Goal: Information Seeking & Learning: Find contact information

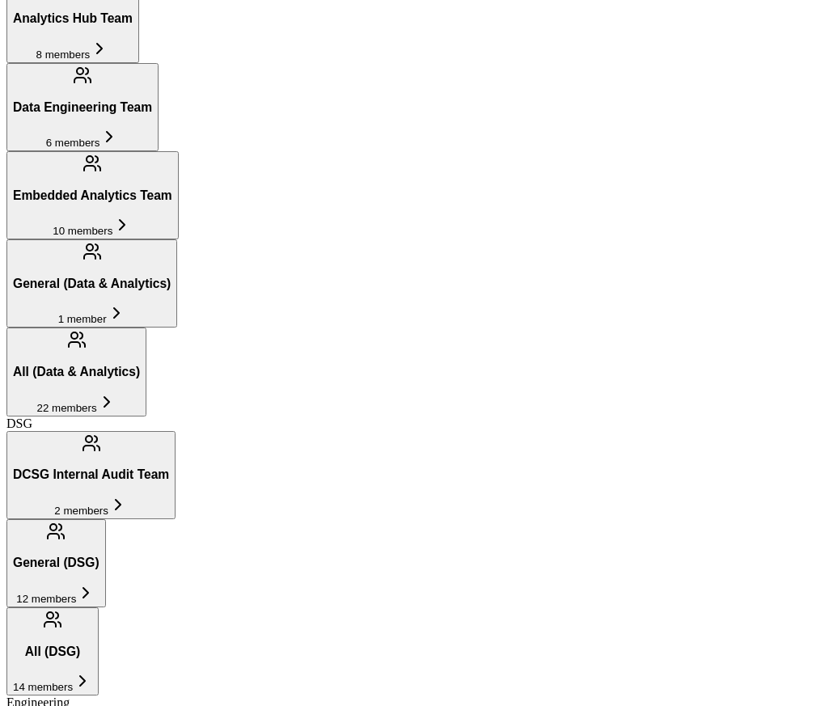
scroll to position [380, 0]
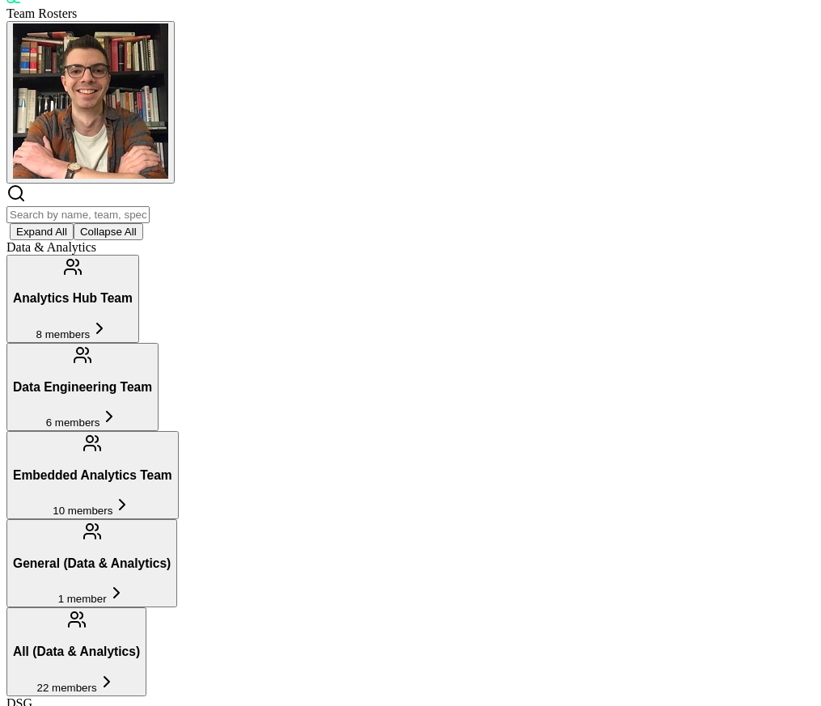
scroll to position [154, 0]
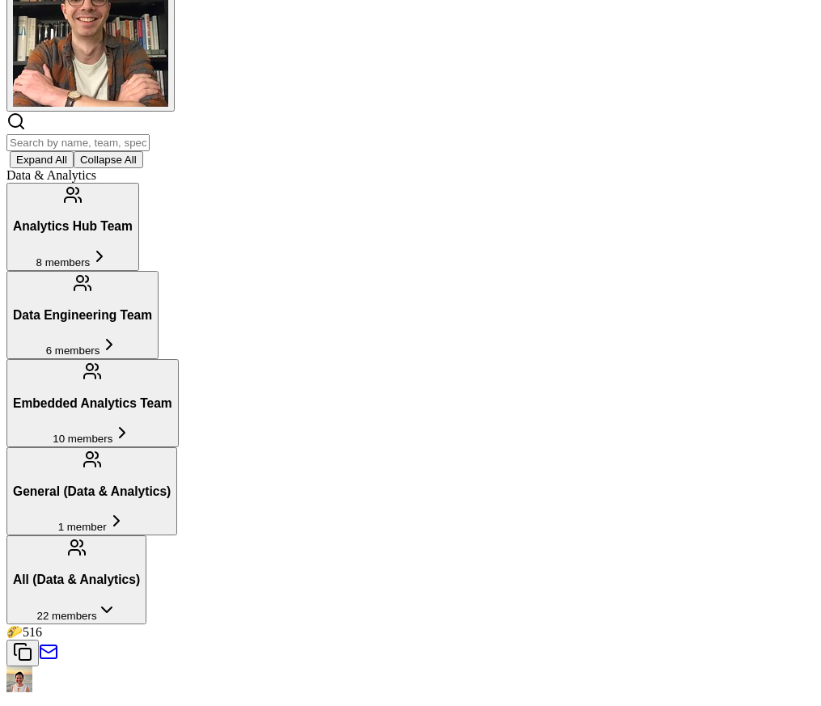
scroll to position [163, 0]
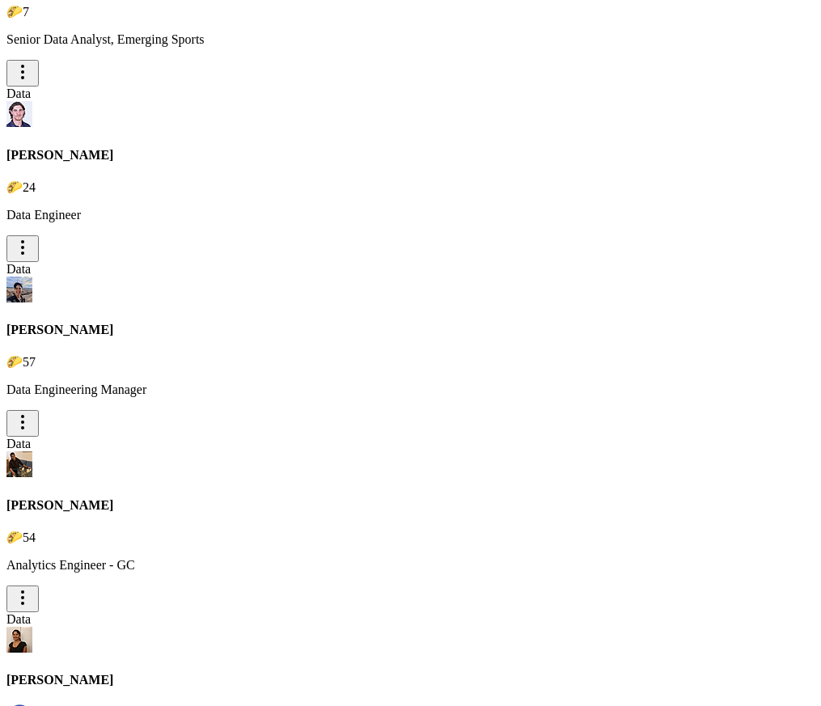
scroll to position [1584, 0]
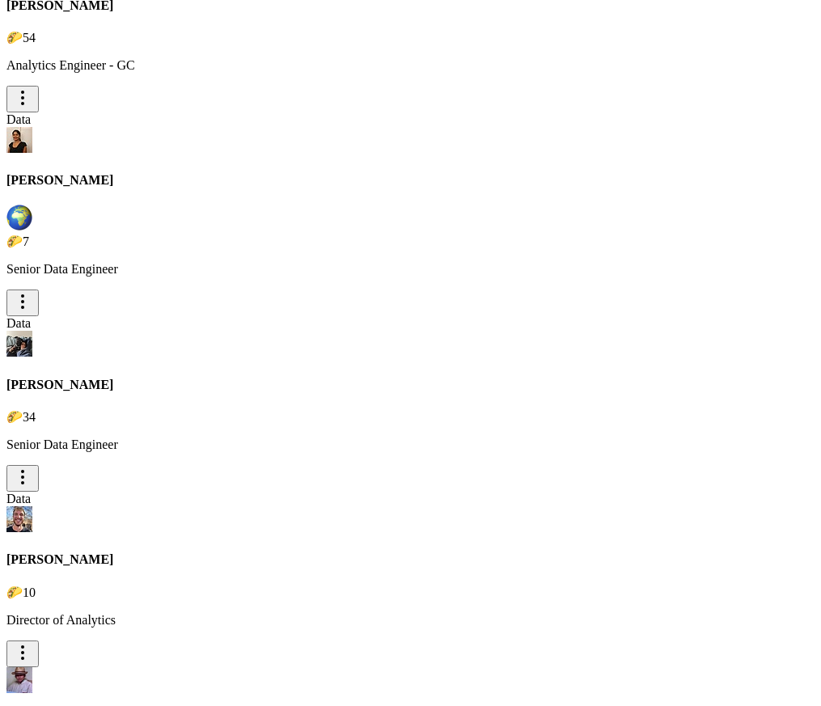
scroll to position [2077, 0]
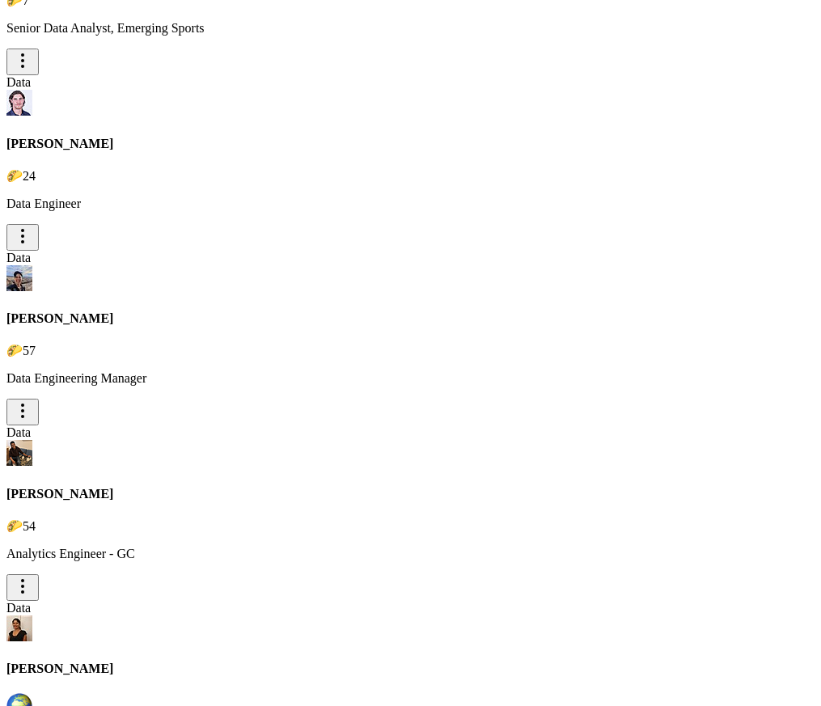
scroll to position [1587, 0]
